Goal: Information Seeking & Learning: Stay updated

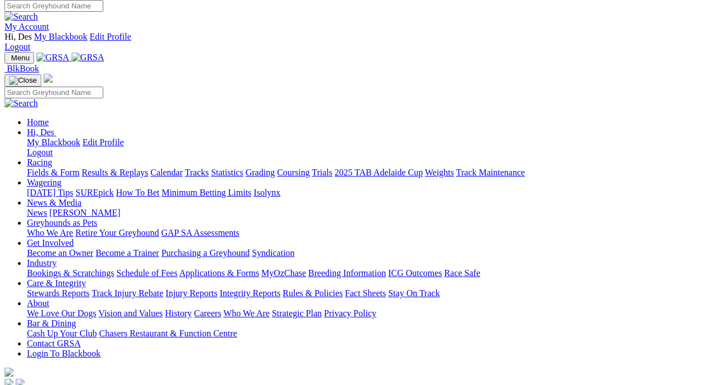
scroll to position [0, 5]
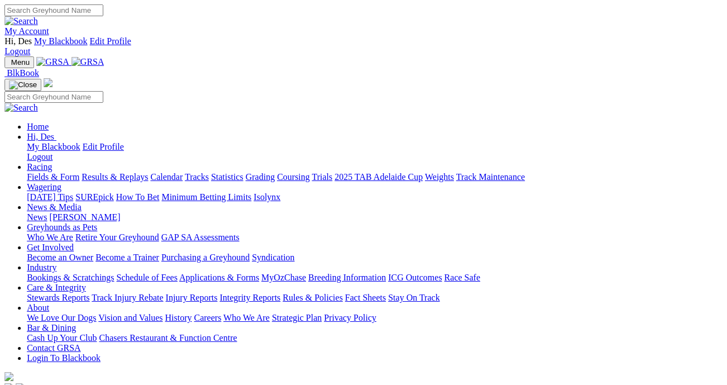
click at [127, 172] on link "Results & Replays" at bounding box center [115, 176] width 66 height 9
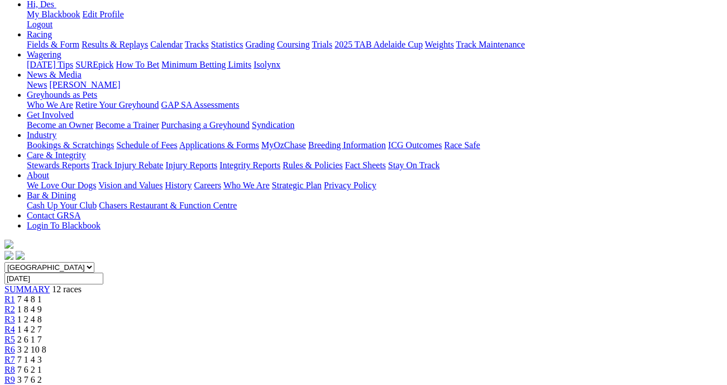
scroll to position [155, 0]
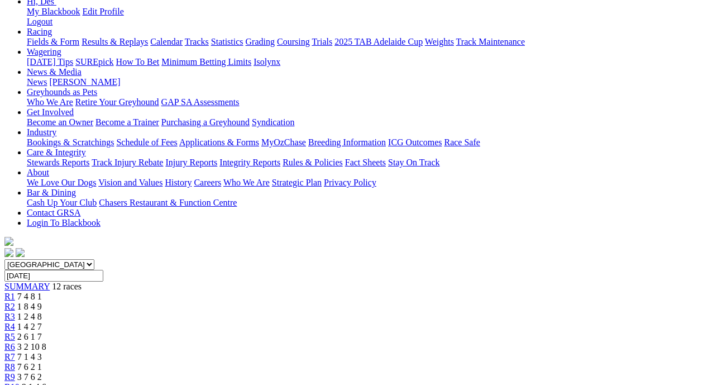
click at [42, 292] on span "7 4 8 1" at bounding box center [29, 296] width 25 height 9
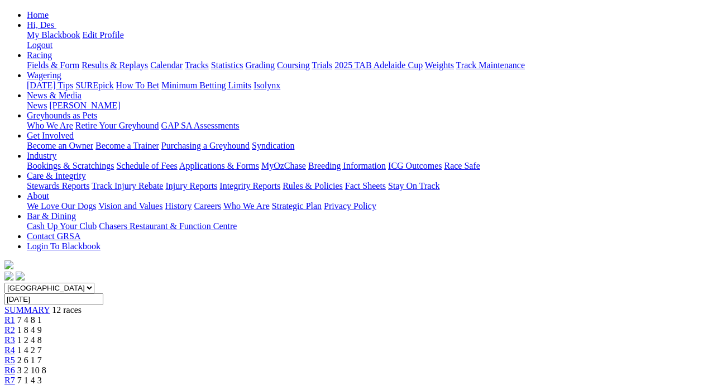
scroll to position [130, 0]
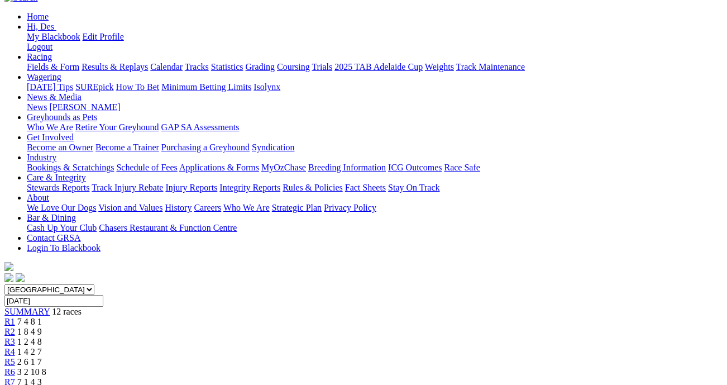
click at [167, 327] on div "R2 1 8 4 9" at bounding box center [363, 332] width 719 height 10
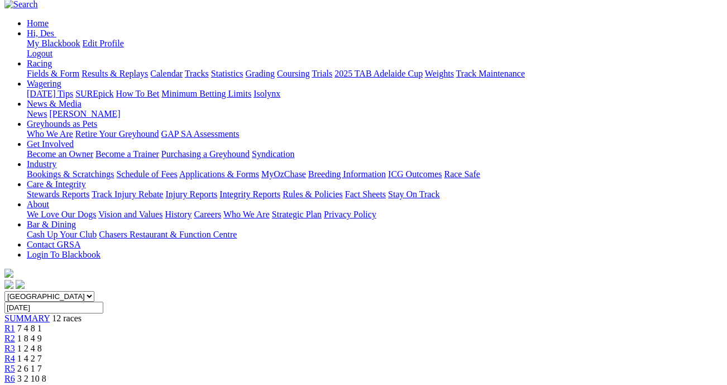
scroll to position [123, 0]
click at [42, 344] on span "1 2 4 8" at bounding box center [29, 348] width 25 height 9
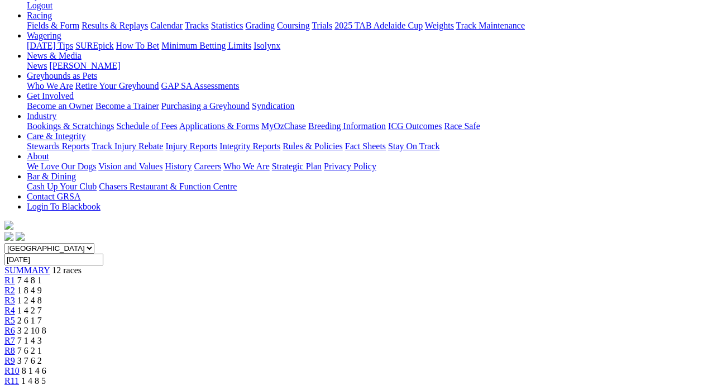
scroll to position [176, 0]
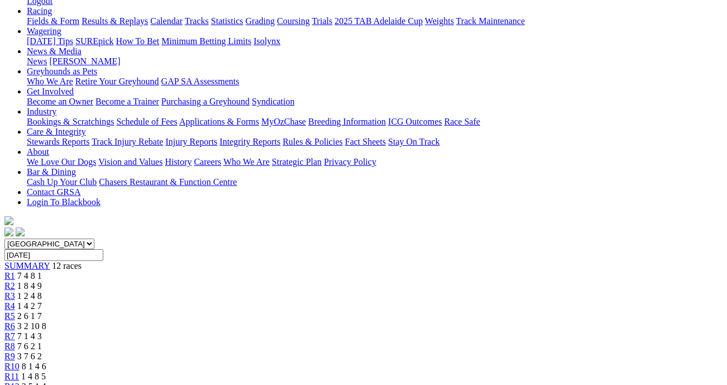
click at [42, 301] on span "1 4 2 7" at bounding box center [29, 305] width 25 height 9
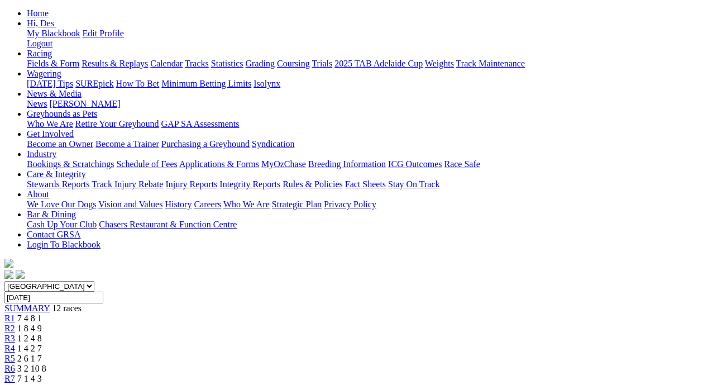
scroll to position [131, 0]
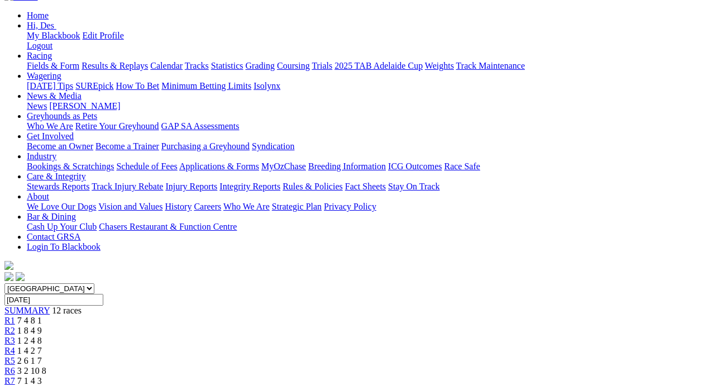
click at [46, 366] on span "3 2 10 8" at bounding box center [31, 370] width 29 height 9
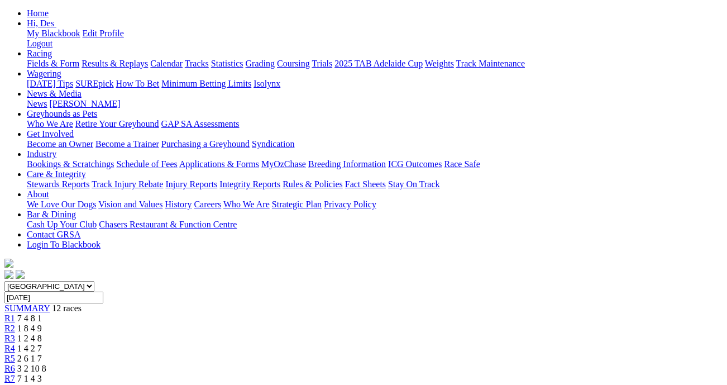
scroll to position [139, 0]
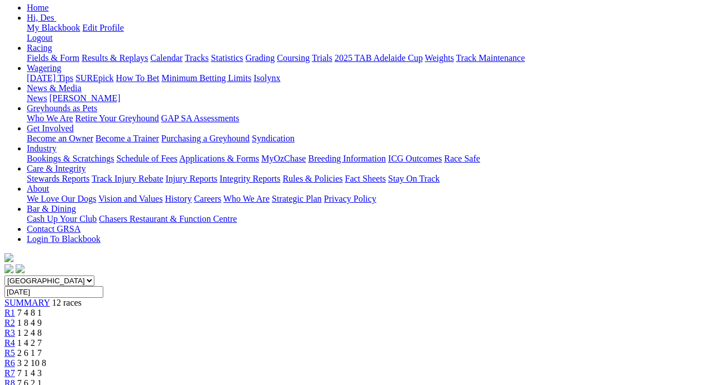
click at [42, 368] on span "7 1 4 3" at bounding box center [29, 372] width 25 height 9
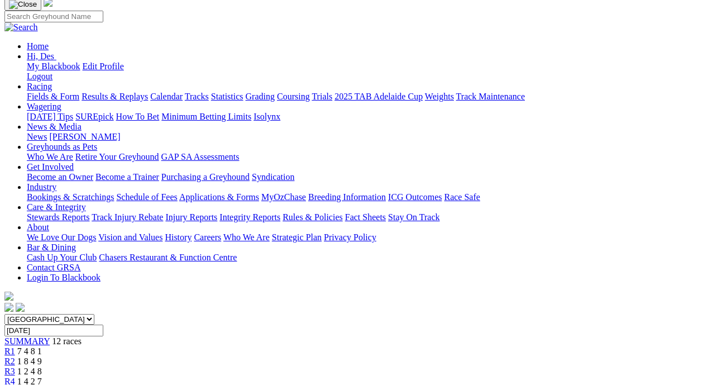
scroll to position [93, 0]
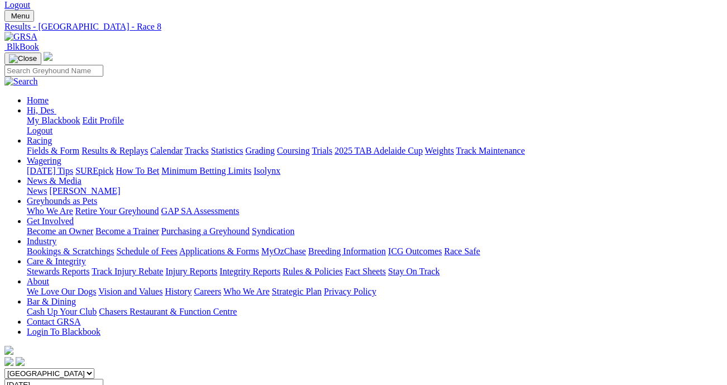
scroll to position [41, 0]
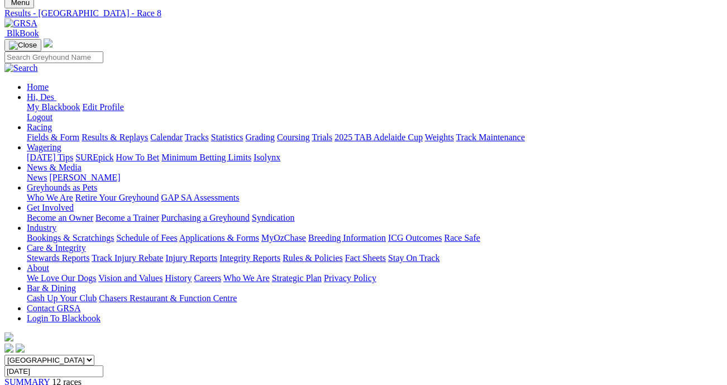
scroll to position [69, 0]
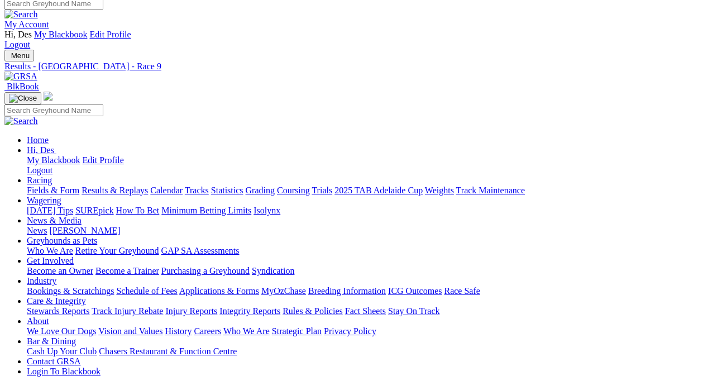
scroll to position [4, 0]
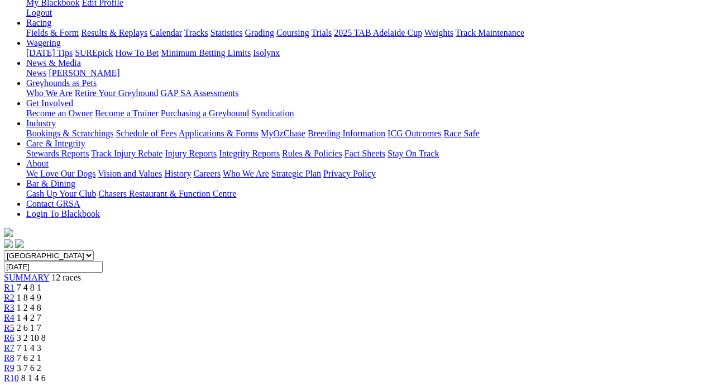
scroll to position [164, 1]
click at [616, 383] on div "R11 1 4 8 5" at bounding box center [362, 388] width 719 height 10
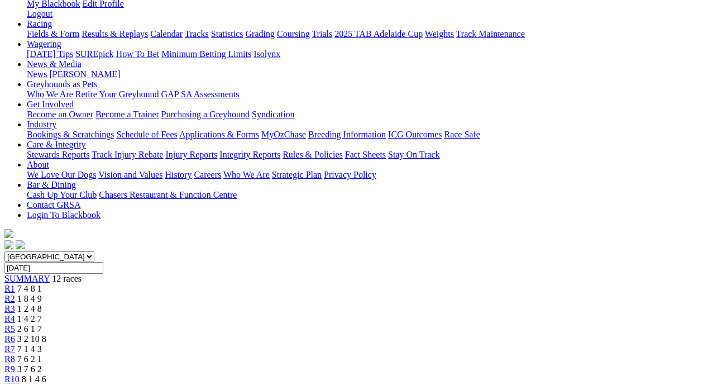
scroll to position [163, 0]
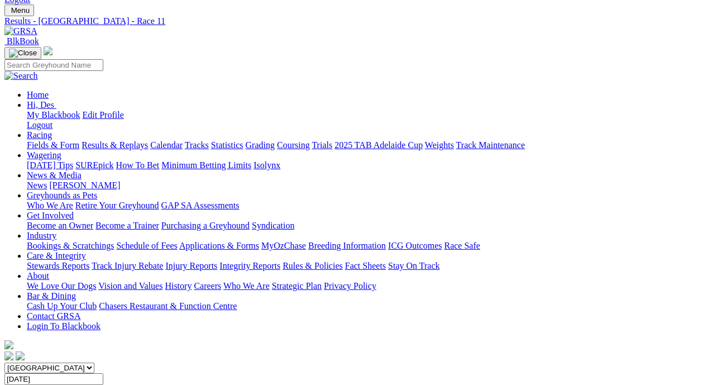
scroll to position [80, 0]
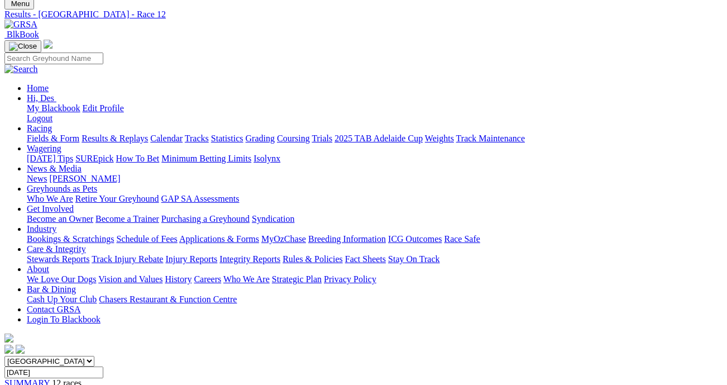
scroll to position [0, 2]
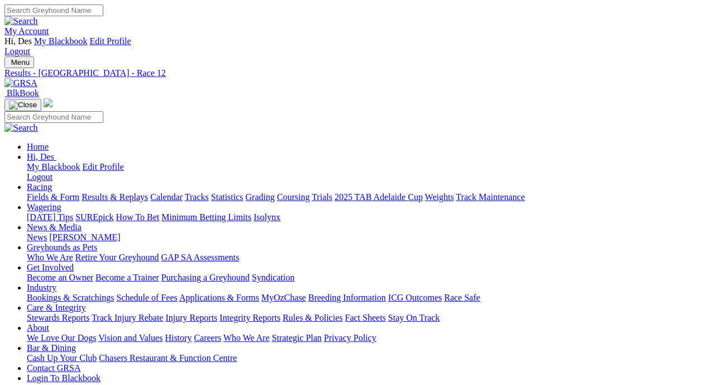
click at [127, 192] on link "Results & Replays" at bounding box center [115, 196] width 66 height 9
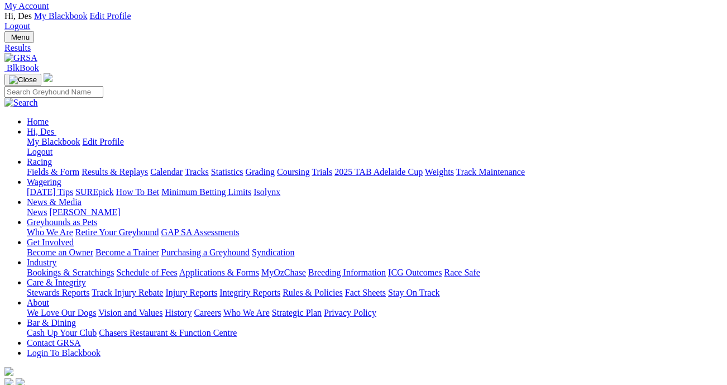
scroll to position [25, 3]
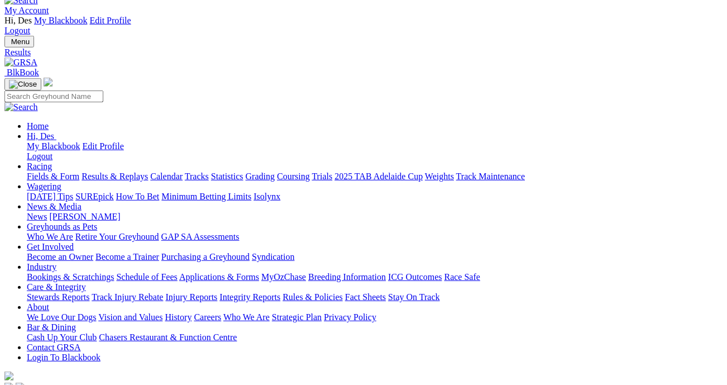
click at [54, 172] on link "Fields & Form" at bounding box center [53, 176] width 53 height 9
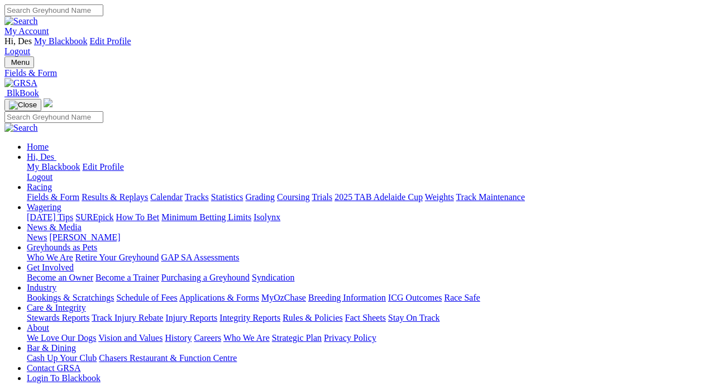
scroll to position [8, 0]
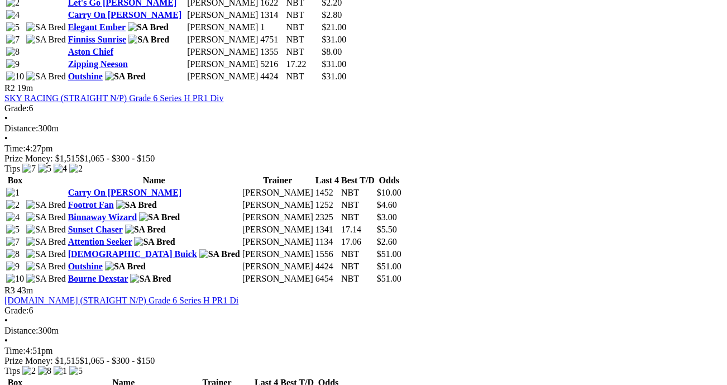
scroll to position [508, 2]
